Goal: Task Accomplishment & Management: Complete application form

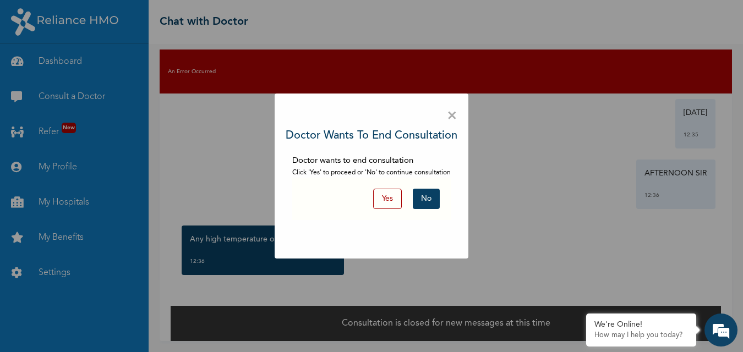
scroll to position [260, 0]
click at [455, 110] on span "×" at bounding box center [452, 116] width 10 height 23
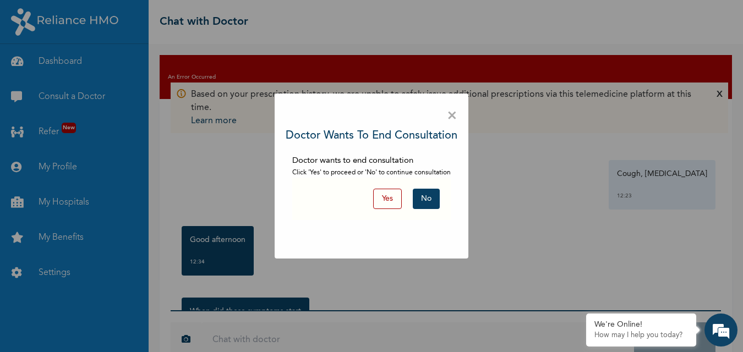
scroll to position [28, 0]
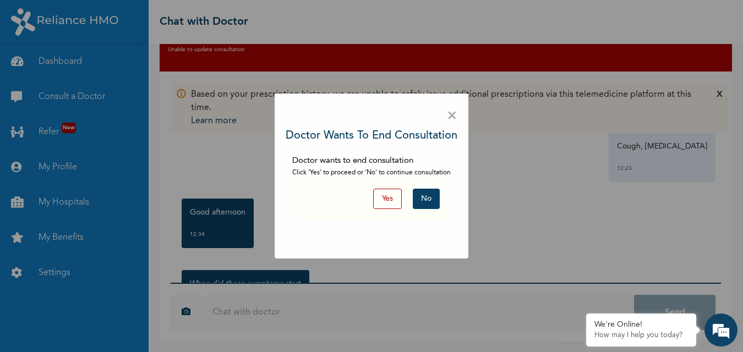
click at [427, 199] on button "No" at bounding box center [426, 199] width 27 height 20
click at [396, 202] on button "Yes" at bounding box center [387, 199] width 29 height 20
click at [388, 200] on button "Yes" at bounding box center [387, 199] width 29 height 20
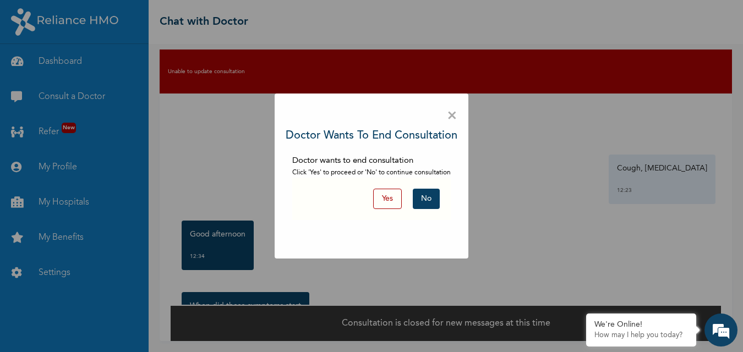
scroll to position [6, 0]
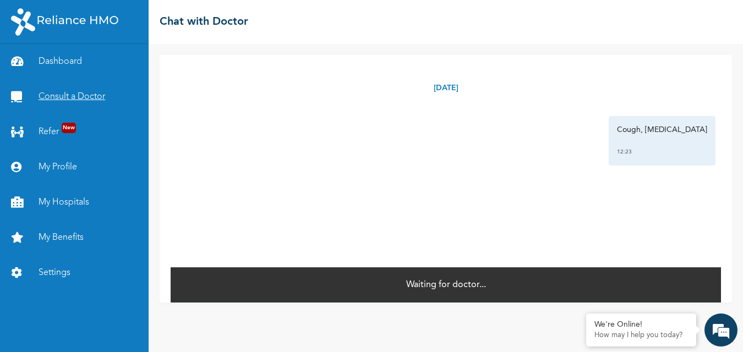
click at [92, 95] on link "Consult a Doctor" at bounding box center [74, 96] width 149 height 35
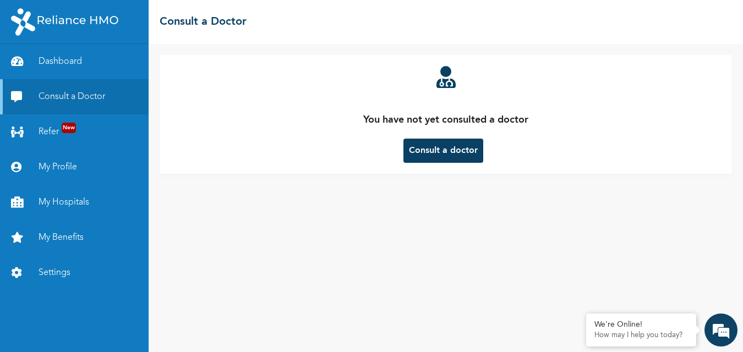
click at [469, 146] on button "Consult a doctor" at bounding box center [443, 151] width 80 height 24
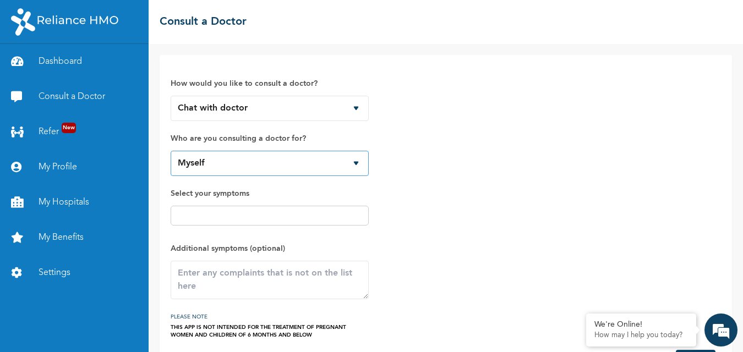
click at [343, 159] on select "Myself" at bounding box center [270, 163] width 198 height 25
click at [344, 154] on select "Myself" at bounding box center [270, 163] width 198 height 25
click at [347, 161] on select "Myself" at bounding box center [270, 163] width 198 height 25
click at [363, 164] on select "Myself" at bounding box center [270, 163] width 198 height 25
click at [362, 164] on select "Myself" at bounding box center [270, 163] width 198 height 25
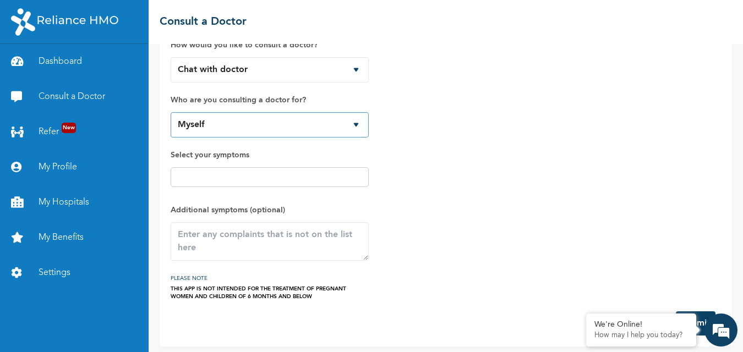
scroll to position [44, 0]
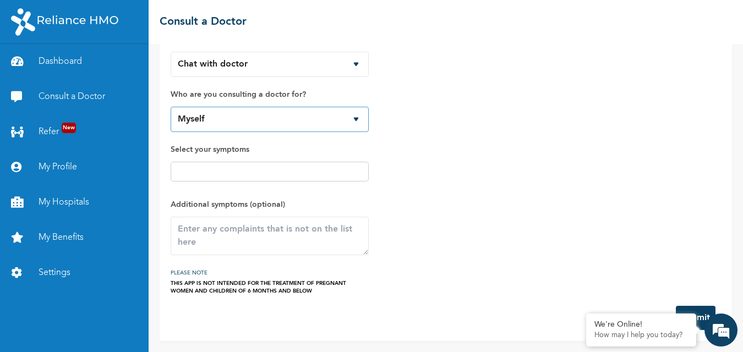
click at [357, 121] on select "Myself" at bounding box center [270, 119] width 198 height 25
click at [357, 114] on select "Myself" at bounding box center [270, 119] width 198 height 25
click at [356, 119] on select "Myself" at bounding box center [270, 119] width 198 height 25
click at [357, 115] on select "Myself" at bounding box center [270, 119] width 198 height 25
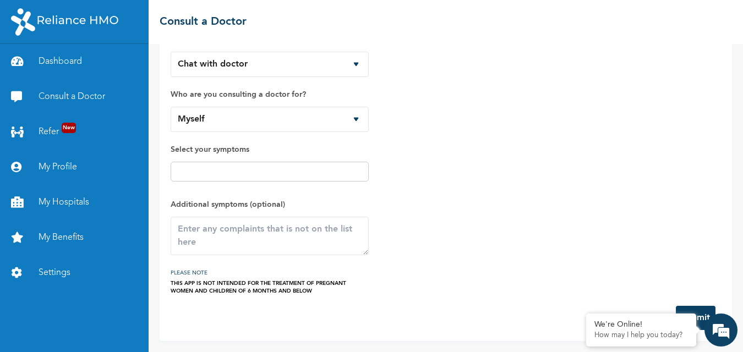
click at [451, 123] on div "How would you like to consult a doctor? Chat with doctor Phone Call Who are you…" at bounding box center [446, 158] width 550 height 273
click at [308, 170] on input "text" at bounding box center [270, 171] width 192 height 13
click at [296, 175] on input "text" at bounding box center [270, 171] width 192 height 13
click at [358, 121] on select "Myself" at bounding box center [270, 119] width 198 height 25
drag, startPoint x: 287, startPoint y: 154, endPoint x: 361, endPoint y: 118, distance: 82.0
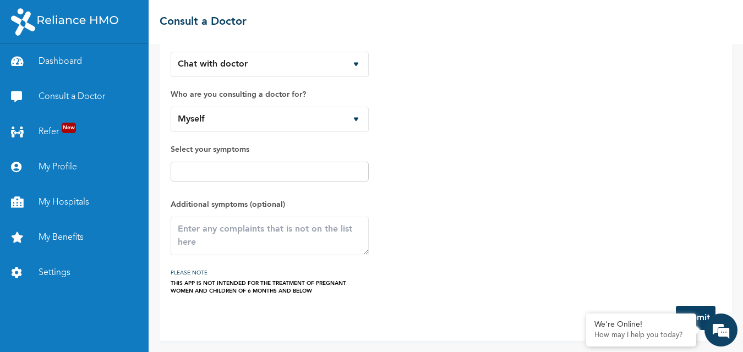
click at [287, 154] on label "Select your symptoms" at bounding box center [270, 149] width 198 height 13
click at [300, 122] on select "Myself" at bounding box center [270, 119] width 198 height 25
click at [302, 118] on select "Myself" at bounding box center [270, 119] width 198 height 25
click at [303, 117] on select "Myself" at bounding box center [270, 119] width 198 height 25
click at [301, 123] on select "Myself" at bounding box center [270, 119] width 198 height 25
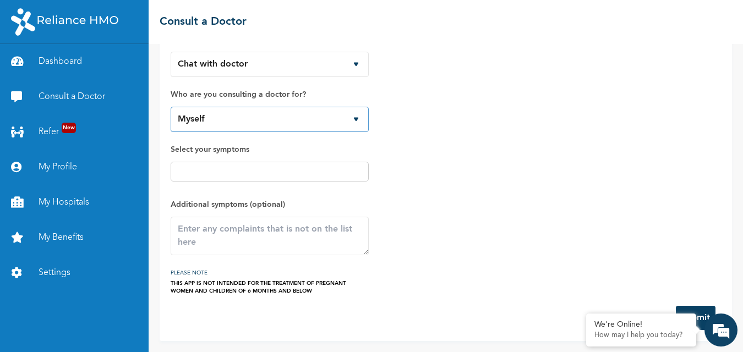
drag, startPoint x: 361, startPoint y: 118, endPoint x: 356, endPoint y: 118, distance: 5.5
click at [361, 118] on select "Myself" at bounding box center [270, 119] width 198 height 25
click at [356, 118] on select "Myself" at bounding box center [270, 119] width 198 height 25
click at [354, 121] on select "Myself" at bounding box center [270, 119] width 198 height 25
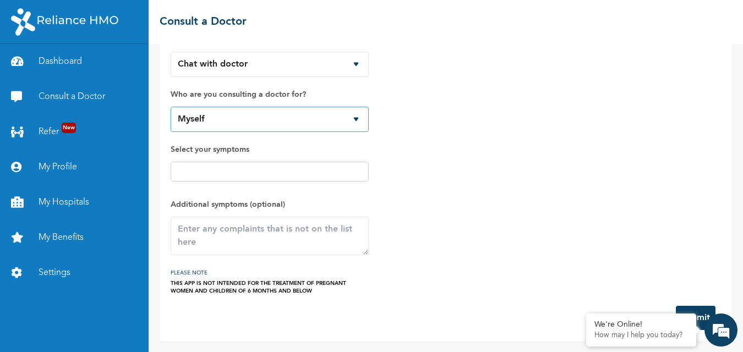
click at [356, 118] on select "Myself" at bounding box center [270, 119] width 198 height 25
click at [353, 115] on select "Myself [PERSON_NAME]" at bounding box center [270, 119] width 198 height 25
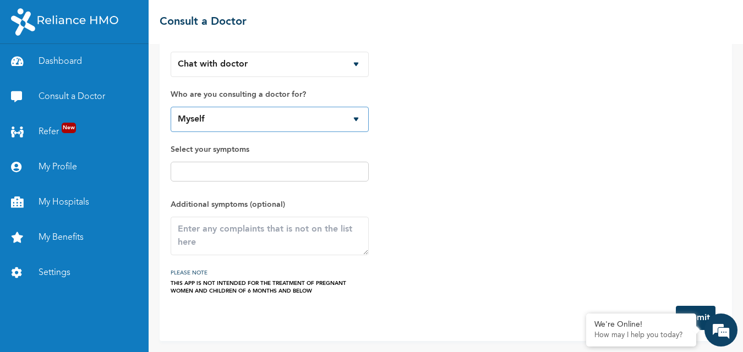
click at [353, 115] on select "Myself [PERSON_NAME]" at bounding box center [270, 119] width 198 height 25
click at [352, 115] on select "Myself [PERSON_NAME]" at bounding box center [270, 119] width 198 height 25
select select "821603"
click at [171, 107] on select "Myself [PERSON_NAME]" at bounding box center [270, 119] width 198 height 25
click at [268, 159] on span "Select your symptoms" at bounding box center [270, 165] width 198 height 44
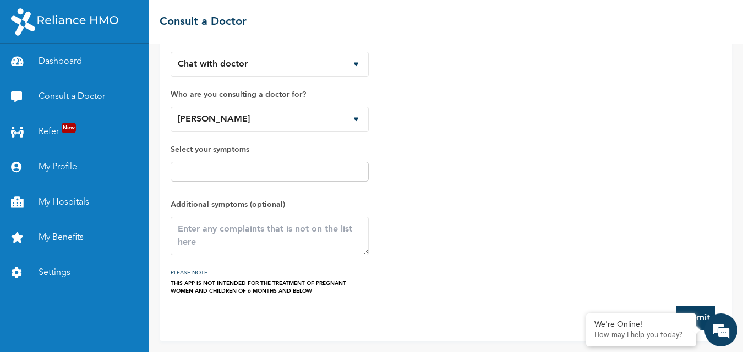
click at [260, 166] on input "text" at bounding box center [270, 171] width 192 height 13
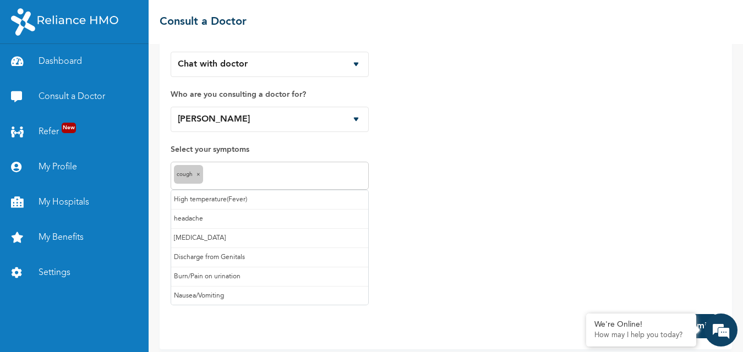
click at [243, 171] on input "text" at bounding box center [286, 176] width 160 height 13
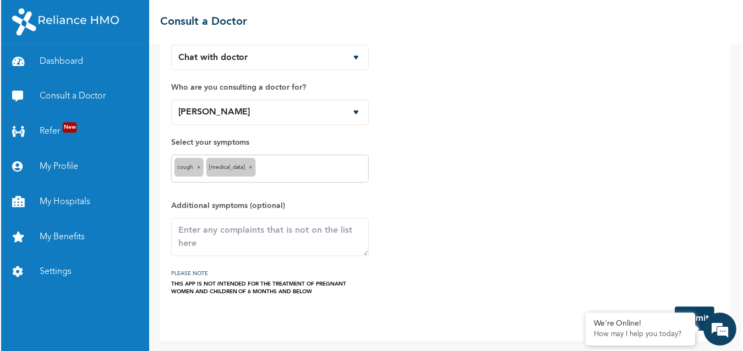
scroll to position [52, 0]
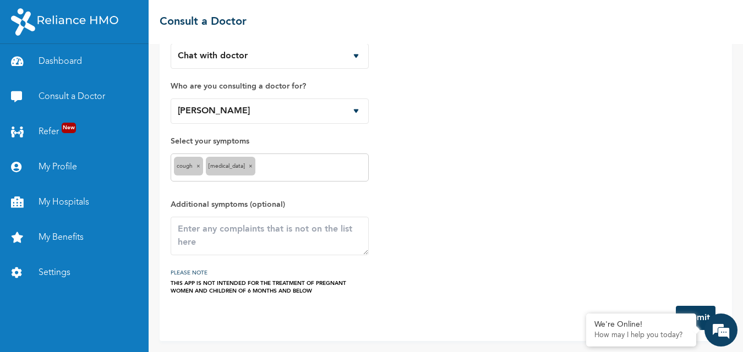
click at [697, 311] on button "Submit" at bounding box center [696, 318] width 40 height 24
